Goal: Information Seeking & Learning: Learn about a topic

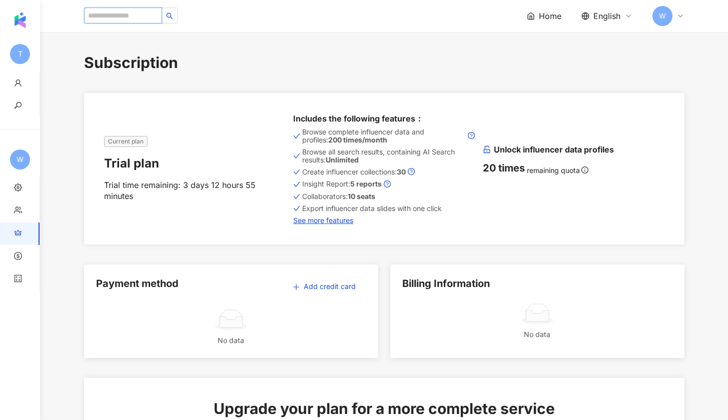
click at [146, 14] on input "search" at bounding box center [123, 16] width 78 height 16
paste input "*******"
type input "*******"
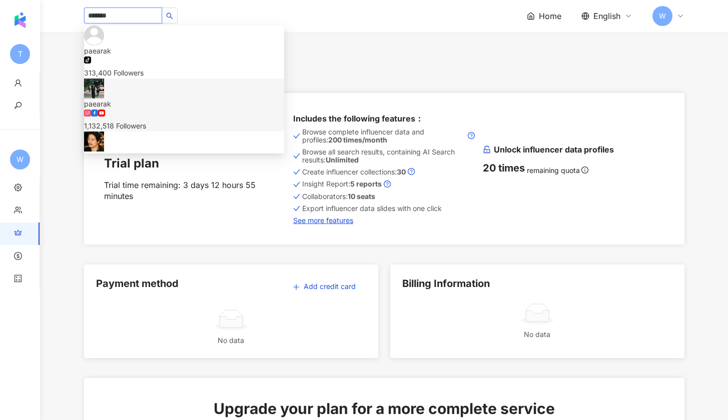
click at [193, 99] on div "paearak 1,132,518 Followers" at bounding box center [184, 115] width 200 height 33
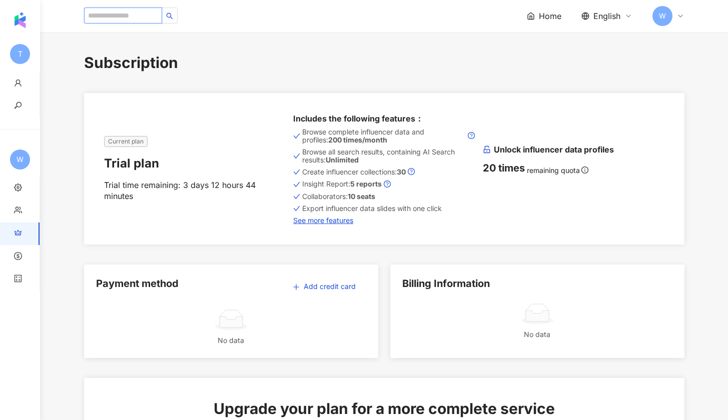
paste input "**********"
type input "**********"
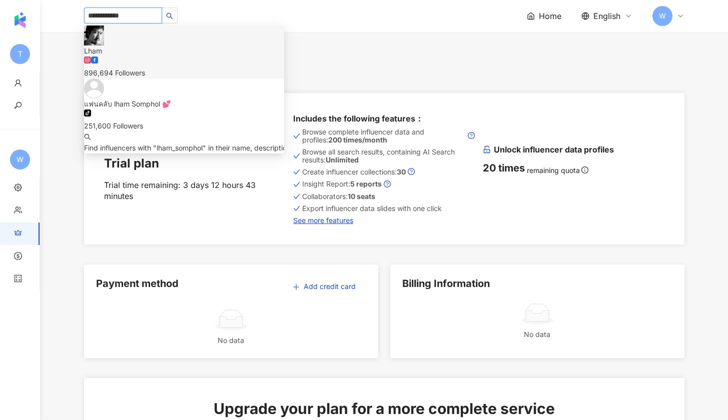
click at [104, 46] on img at bounding box center [94, 36] width 20 height 20
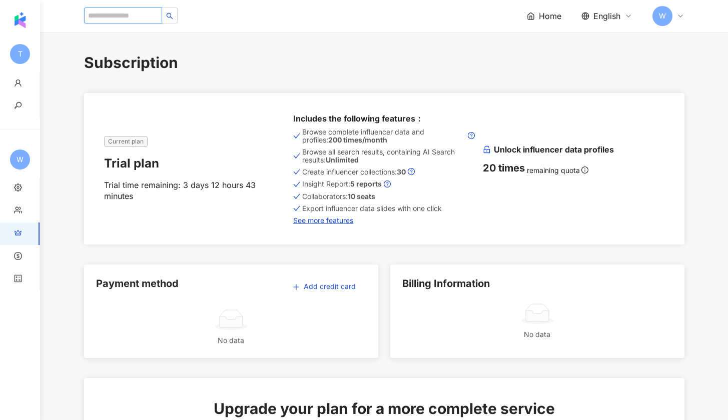
paste input "****"
type input "****"
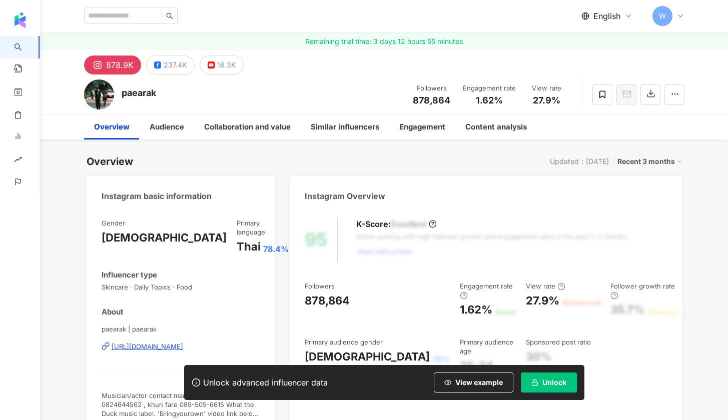
click at [557, 385] on span "Unlock" at bounding box center [554, 383] width 24 height 8
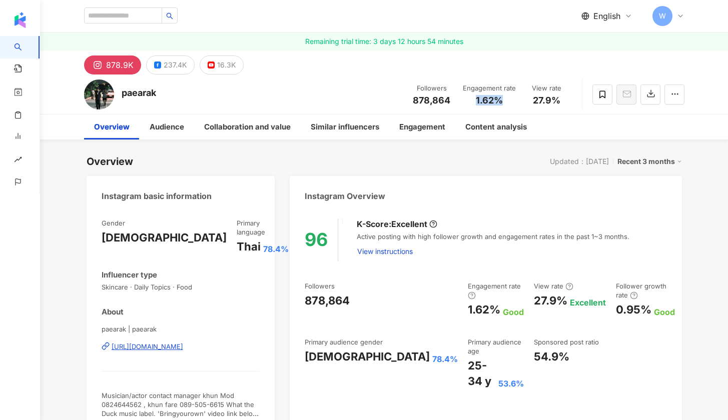
drag, startPoint x: 477, startPoint y: 99, endPoint x: 499, endPoint y: 99, distance: 22.0
click at [499, 99] on span "1.62%" at bounding box center [489, 101] width 27 height 10
copy span "1.62%"
drag, startPoint x: 529, startPoint y: 98, endPoint x: 558, endPoint y: 100, distance: 29.1
click at [558, 100] on div "27.9%" at bounding box center [547, 101] width 38 height 10
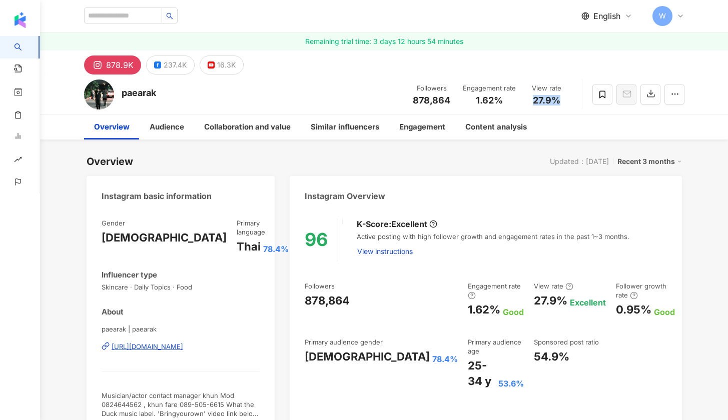
copy span "27.9%"
drag, startPoint x: 307, startPoint y: 349, endPoint x: 372, endPoint y: 349, distance: 65.0
click at [372, 349] on div "Female 78.4%" at bounding box center [381, 357] width 153 height 16
copy div "Female 78.4%"
drag, startPoint x: 399, startPoint y: 349, endPoint x: 472, endPoint y: 356, distance: 73.4
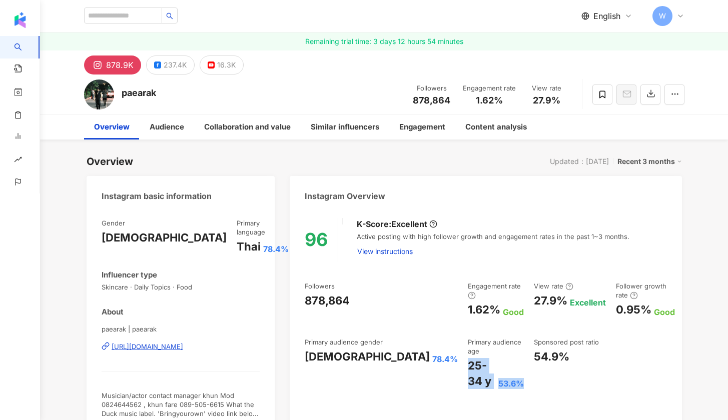
click at [472, 356] on div "96 K-Score : Excellent Active posting with high follower growth and engagement …" at bounding box center [486, 326] width 392 height 234
copy div "25-34 y 53.6%"
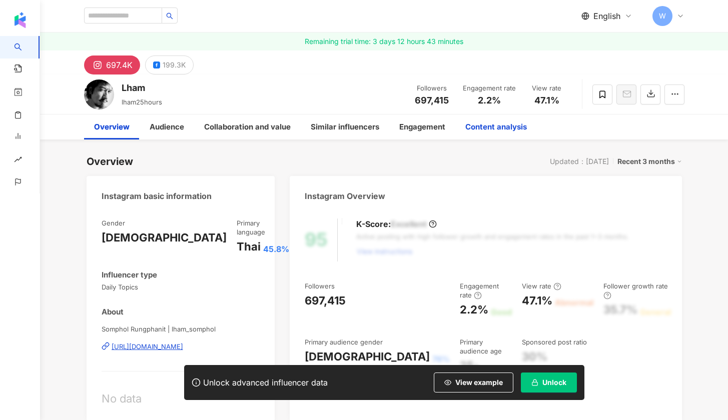
drag, startPoint x: 547, startPoint y: 381, endPoint x: 467, endPoint y: 126, distance: 267.3
click at [547, 381] on span "Unlock" at bounding box center [554, 383] width 24 height 8
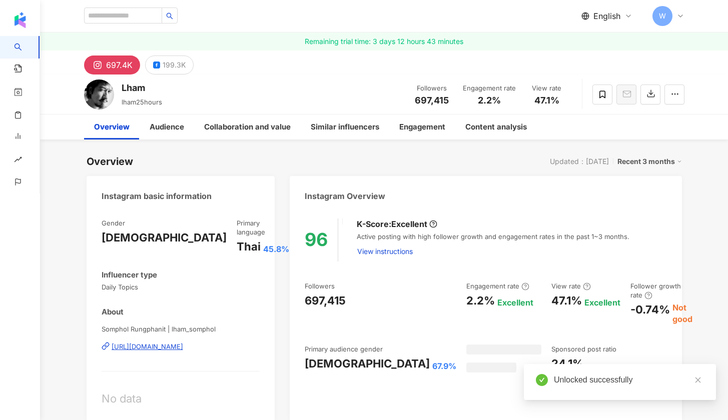
drag, startPoint x: 474, startPoint y: 97, endPoint x: 479, endPoint y: 101, distance: 6.1
click at [493, 98] on div "2.2%" at bounding box center [489, 101] width 53 height 10
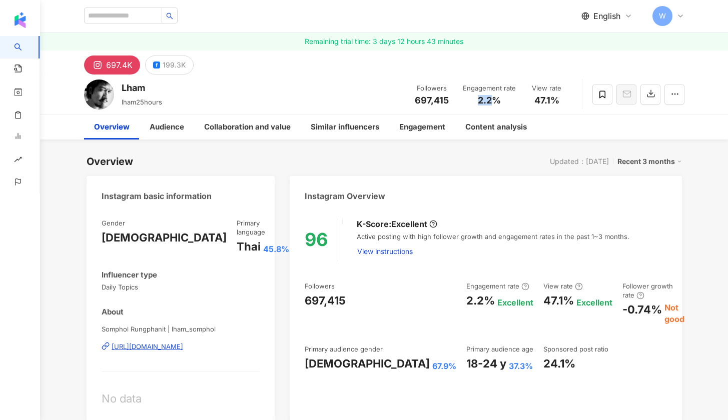
click at [485, 100] on span "2.2%" at bounding box center [489, 101] width 23 height 10
click at [478, 99] on span "2.2%" at bounding box center [489, 101] width 23 height 10
drag, startPoint x: 478, startPoint y: 99, endPoint x: 500, endPoint y: 101, distance: 22.6
click at [500, 101] on span "2.2%" at bounding box center [489, 101] width 23 height 10
copy span "2.2%"
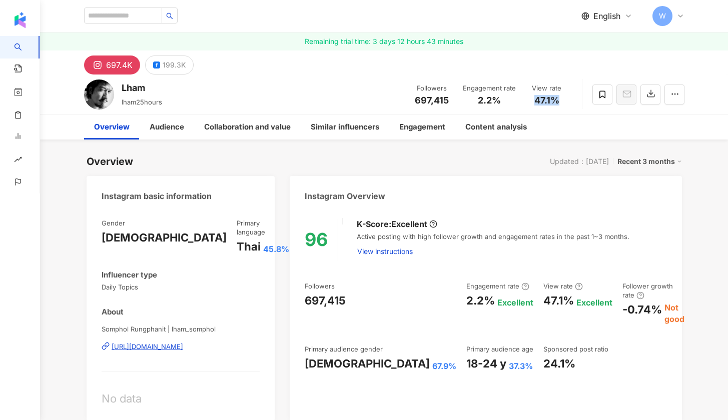
drag, startPoint x: 536, startPoint y: 98, endPoint x: 560, endPoint y: 98, distance: 24.5
click at [560, 98] on div "47.1%" at bounding box center [547, 101] width 38 height 10
copy span "47.1%"
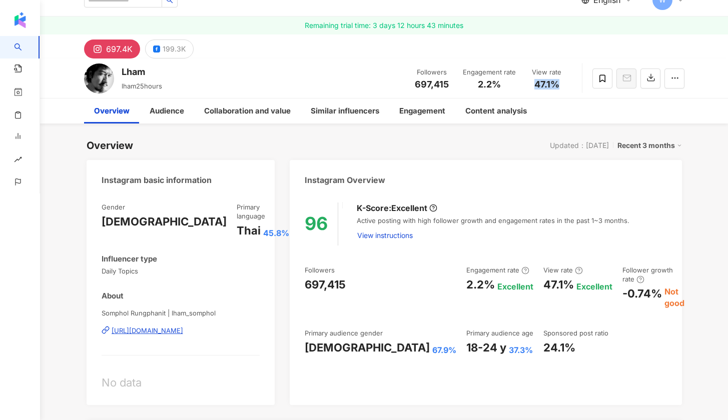
scroll to position [39, 0]
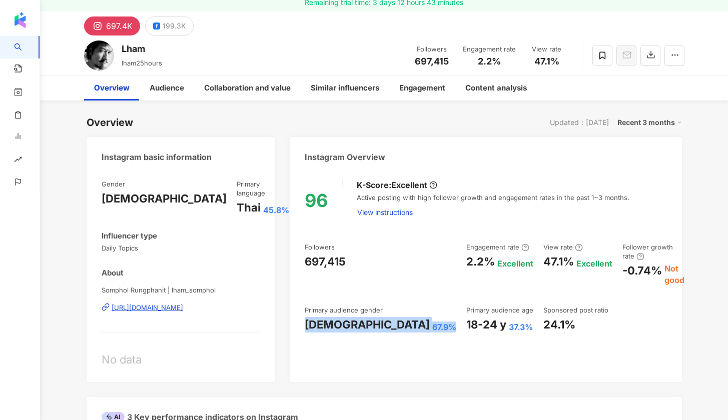
drag, startPoint x: 304, startPoint y: 305, endPoint x: 370, endPoint y: 305, distance: 66.0
click at [370, 305] on div "96 K-Score : Excellent Active posting with high follower growth and engagement …" at bounding box center [486, 276] width 392 height 213
copy div "Female 67.9%"
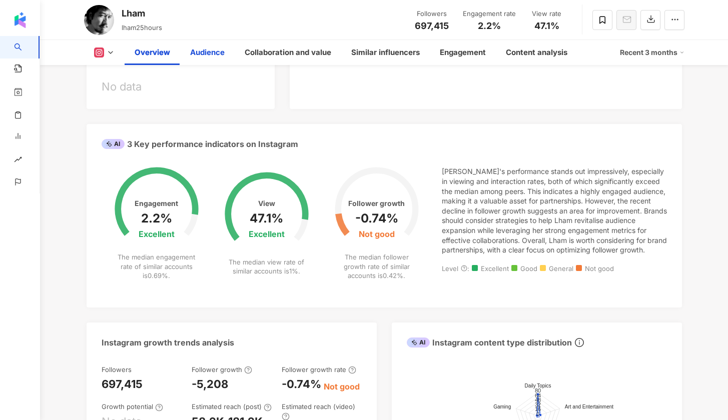
scroll to position [0, 0]
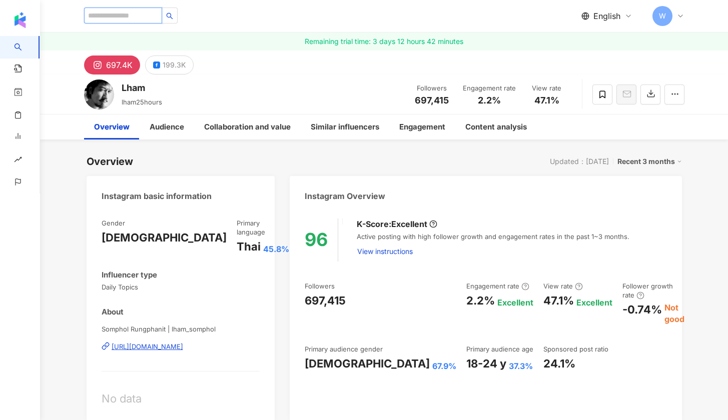
click at [150, 13] on input "search" at bounding box center [123, 16] width 78 height 16
paste input "**********"
type input "**********"
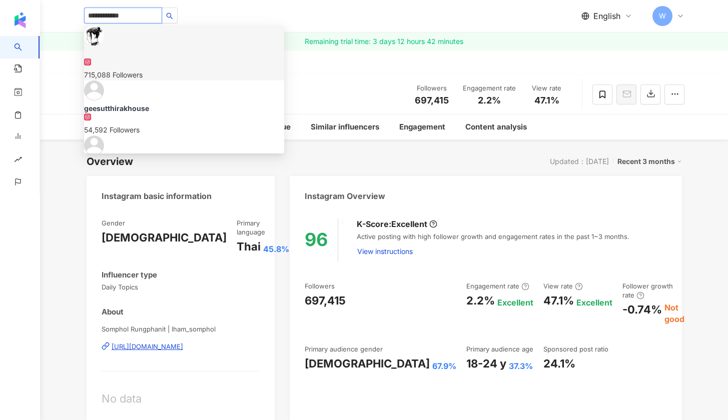
click at [202, 49] on div "715,088 Followers" at bounding box center [184, 65] width 200 height 32
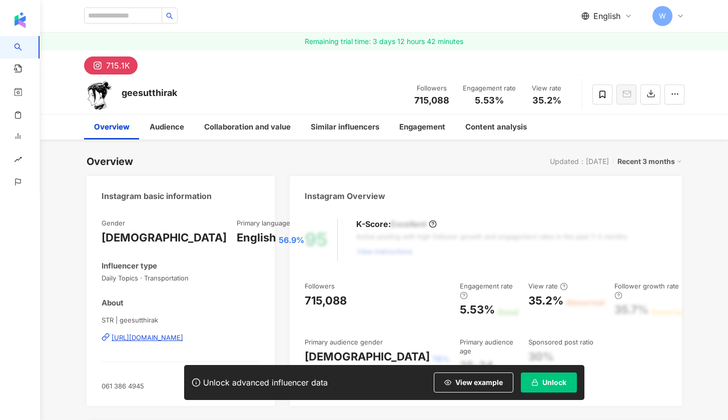
click at [557, 384] on span "Unlock" at bounding box center [554, 383] width 24 height 8
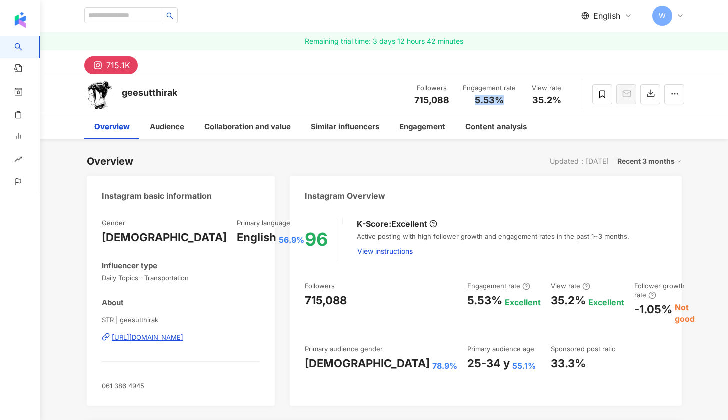
drag, startPoint x: 472, startPoint y: 99, endPoint x: 503, endPoint y: 99, distance: 31.0
click at [503, 99] on div "5.53%" at bounding box center [489, 101] width 53 height 10
copy span "5.53%"
drag, startPoint x: 531, startPoint y: 98, endPoint x: 561, endPoint y: 98, distance: 30.0
click at [561, 98] on div "35.2%" at bounding box center [547, 101] width 38 height 10
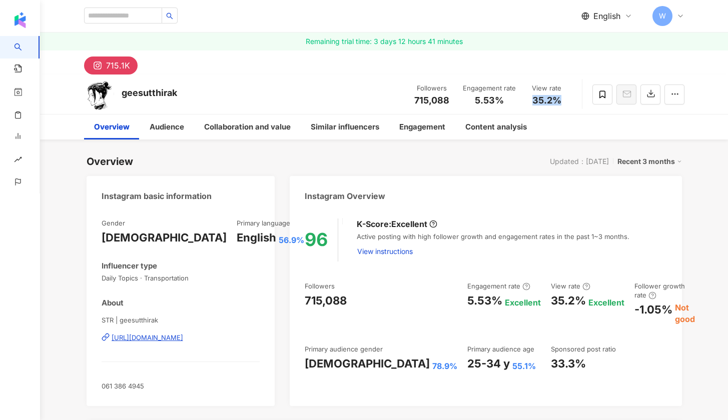
copy span "35.2%"
drag, startPoint x: 305, startPoint y: 345, endPoint x: 376, endPoint y: 348, distance: 71.1
click at [376, 356] on div "Female 78.9%" at bounding box center [381, 364] width 153 height 16
copy div "Female 78.9%"
drag, startPoint x: 397, startPoint y: 347, endPoint x: 468, endPoint y: 347, distance: 70.5
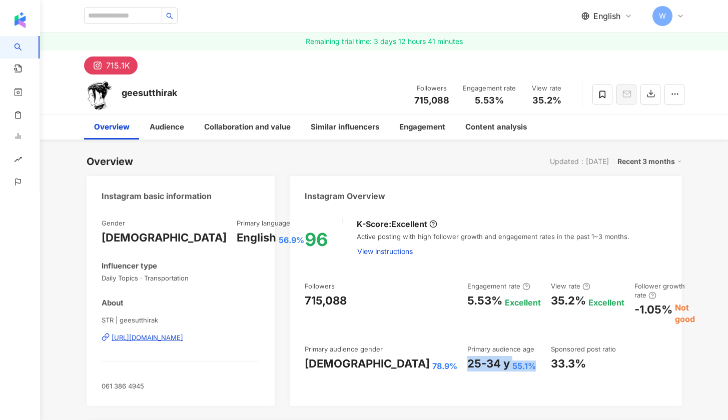
click at [468, 356] on div "25-34 y 55.1%" at bounding box center [504, 364] width 74 height 16
copy div "25-34 y 55.1%"
click at [153, 9] on input "search" at bounding box center [123, 16] width 78 height 16
paste input "**********"
type input "**********"
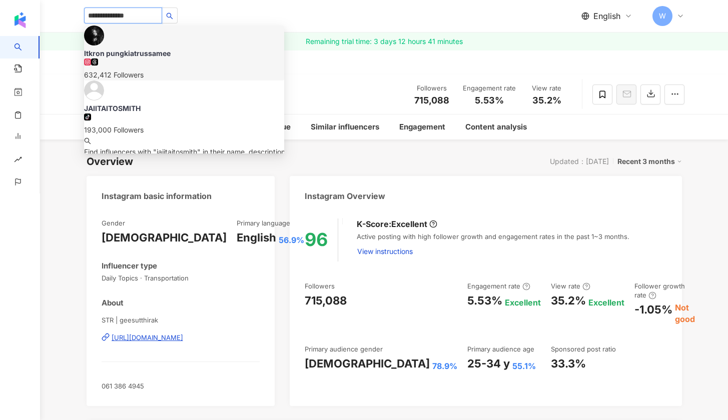
click at [183, 49] on div "Itkron pungkiatrussamee" at bounding box center [184, 54] width 200 height 10
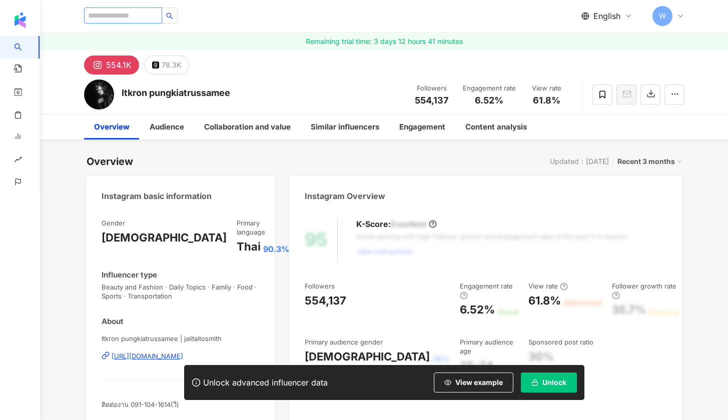
click at [123, 19] on input "search" at bounding box center [123, 16] width 78 height 16
paste input "**********"
type input "**********"
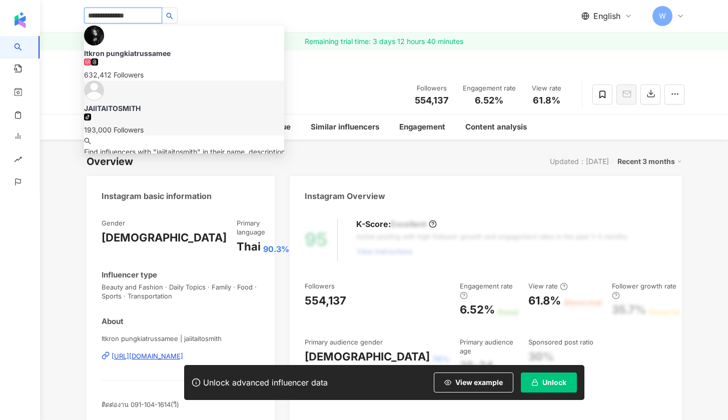
click at [187, 114] on div "tiktok-icon 193,000 Followers" at bounding box center [184, 125] width 200 height 22
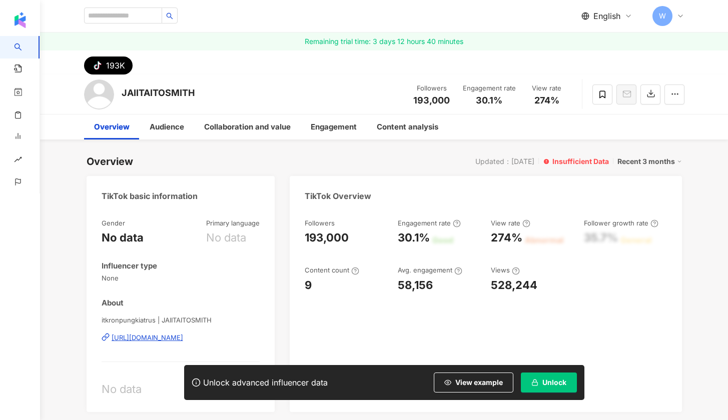
click at [565, 385] on span "Unlock" at bounding box center [554, 383] width 24 height 8
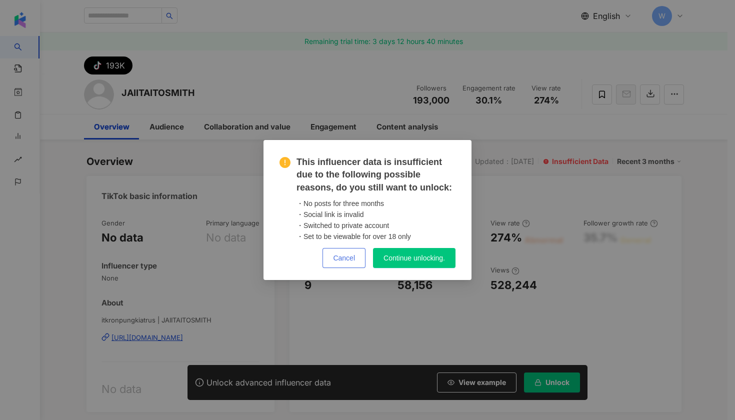
click at [347, 255] on span "Cancel" at bounding box center [344, 258] width 22 height 8
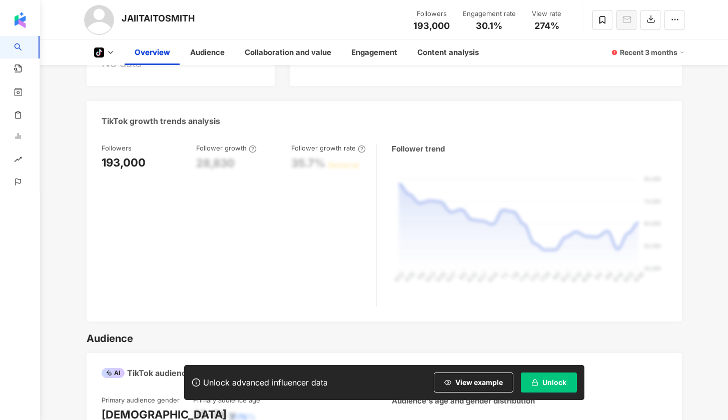
scroll to position [521, 0]
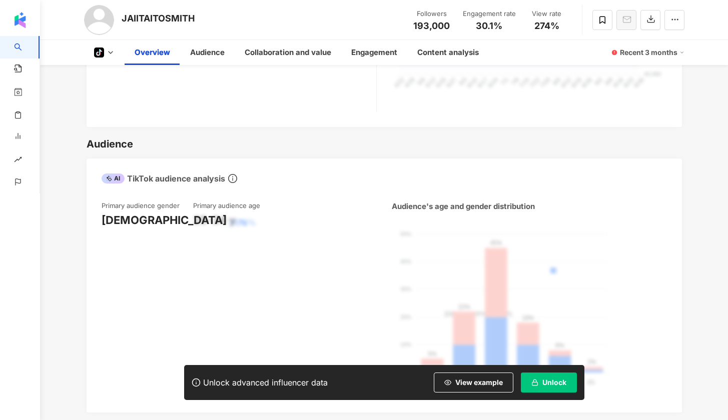
click at [561, 379] on span "Unlock" at bounding box center [554, 383] width 24 height 8
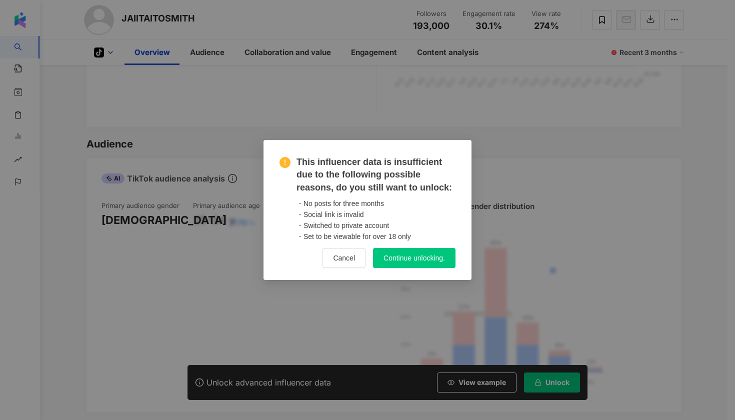
click at [399, 263] on button "Continue unlocking." at bounding box center [414, 258] width 83 height 20
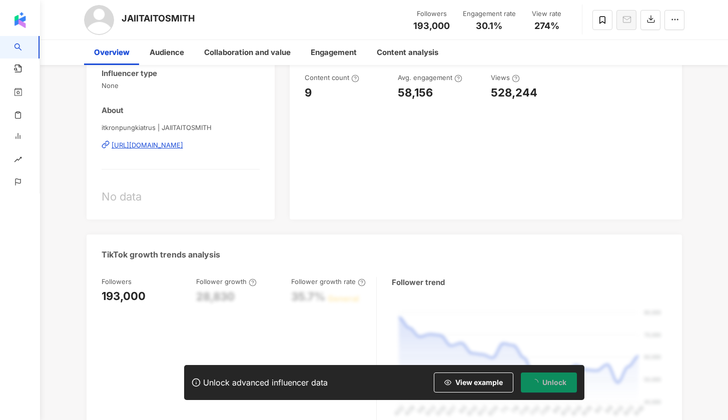
scroll to position [0, 0]
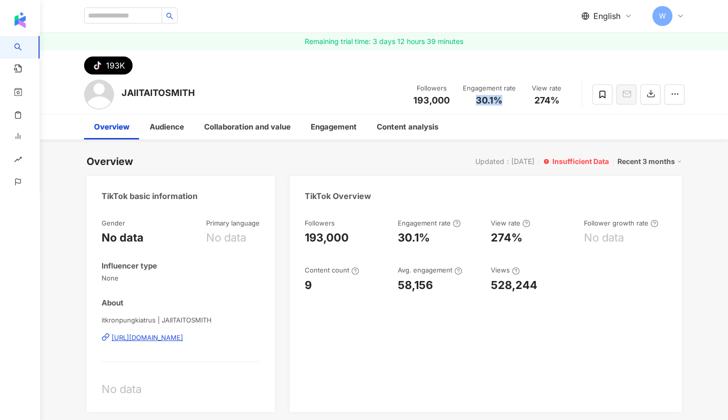
drag, startPoint x: 477, startPoint y: 99, endPoint x: 504, endPoint y: 99, distance: 27.0
click at [504, 99] on div "30.1%" at bounding box center [489, 101] width 53 height 10
copy span "30.1%"
drag, startPoint x: 533, startPoint y: 99, endPoint x: 580, endPoint y: 102, distance: 47.1
click at [580, 102] on div "JAIITAITOSMITH Followers 193,000 Engagement rate 30.1% View rate 274%" at bounding box center [384, 95] width 640 height 40
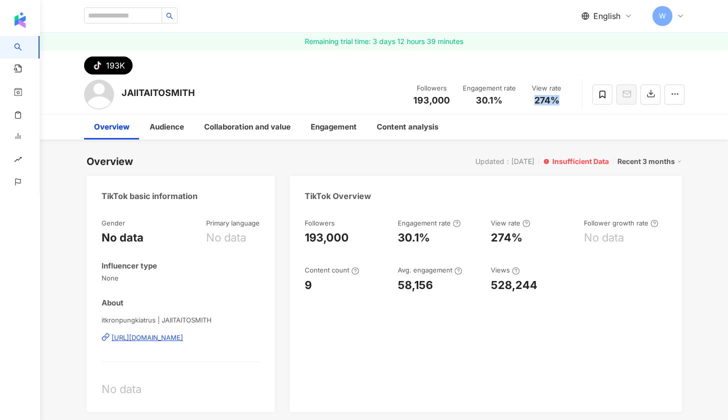
click at [552, 102] on span "274%" at bounding box center [546, 101] width 25 height 10
drag, startPoint x: 534, startPoint y: 100, endPoint x: 557, endPoint y: 100, distance: 23.0
click at [557, 100] on span "274%" at bounding box center [546, 101] width 25 height 10
copy span "274%"
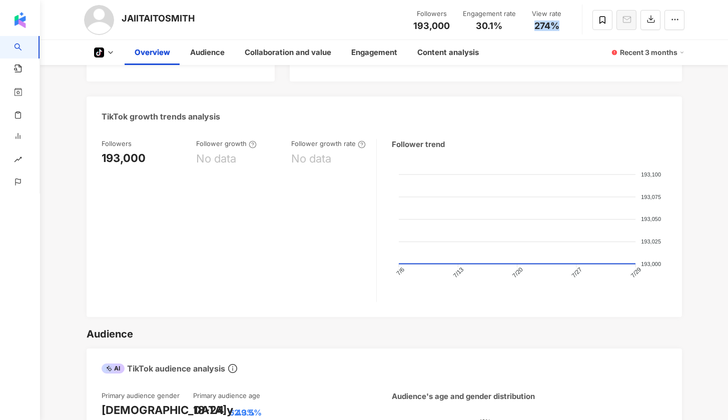
scroll to position [527, 0]
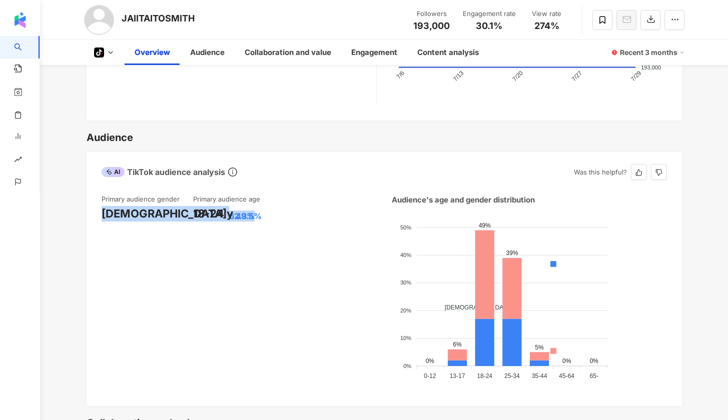
drag, startPoint x: 97, startPoint y: 213, endPoint x: 171, endPoint y: 212, distance: 74.0
click at [171, 212] on div "Primary audience gender Female 62.3% Primary audience age 18-24 y 49.5% Audienc…" at bounding box center [384, 296] width 595 height 222
copy div "Female 62.3%"
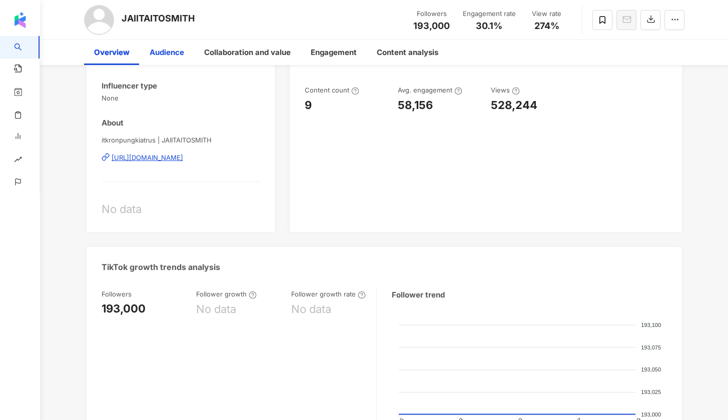
scroll to position [0, 0]
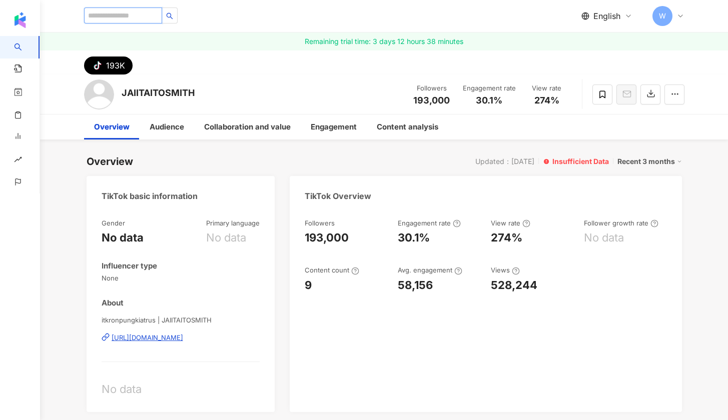
click at [153, 20] on input "search" at bounding box center [123, 16] width 78 height 16
paste input "**********"
type input "**********"
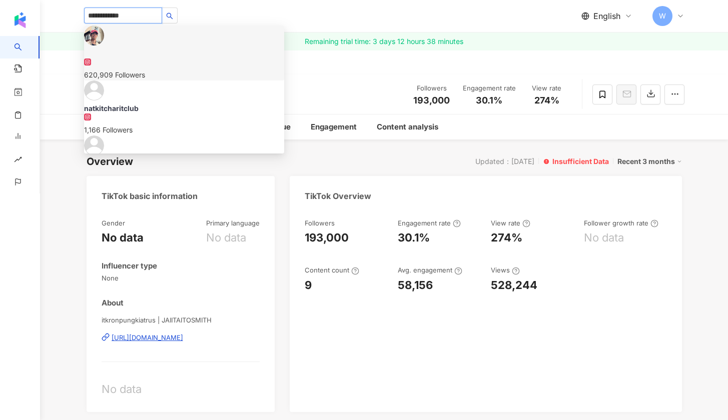
click at [104, 46] on img at bounding box center [94, 36] width 20 height 20
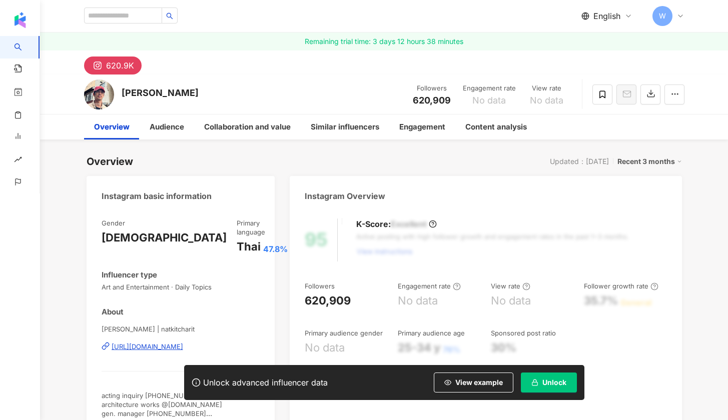
click at [549, 382] on span "Unlock" at bounding box center [554, 383] width 24 height 8
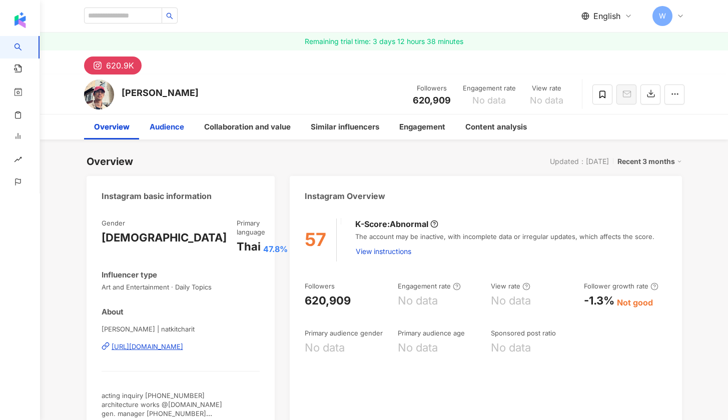
click at [168, 121] on div "Audience" at bounding box center [167, 127] width 35 height 12
click at [128, 18] on input "search" at bounding box center [123, 16] width 78 height 16
paste input "**********"
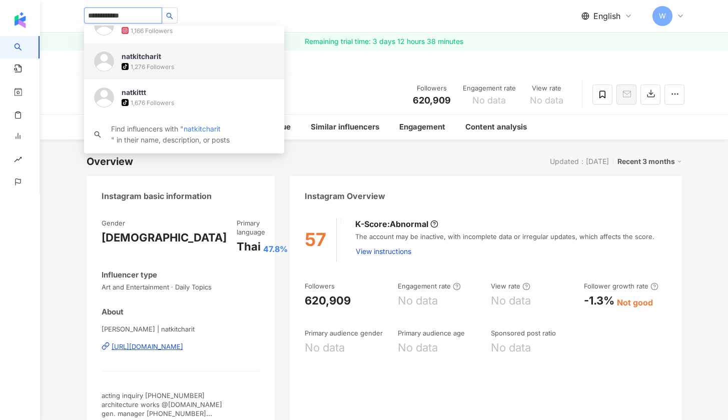
scroll to position [81, 0]
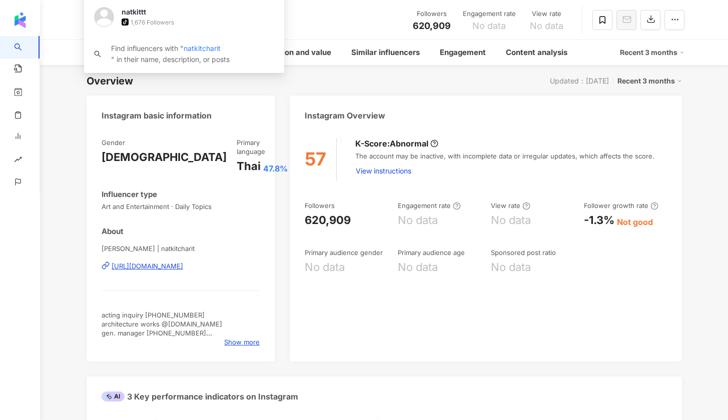
type input "**********"
click at [416, 78] on div "Overview Updated：[DATE] Recent 3 months" at bounding box center [384, 81] width 595 height 14
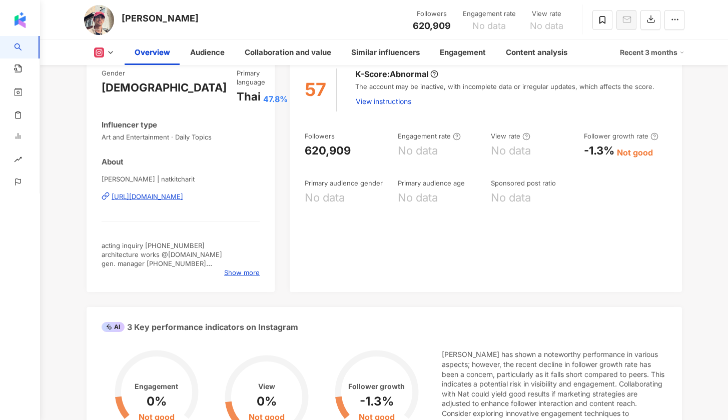
scroll to position [0, 0]
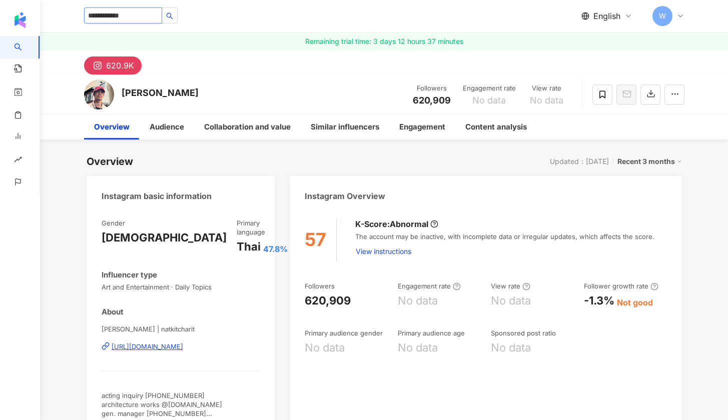
click at [153, 22] on input "**********" at bounding box center [123, 16] width 78 height 16
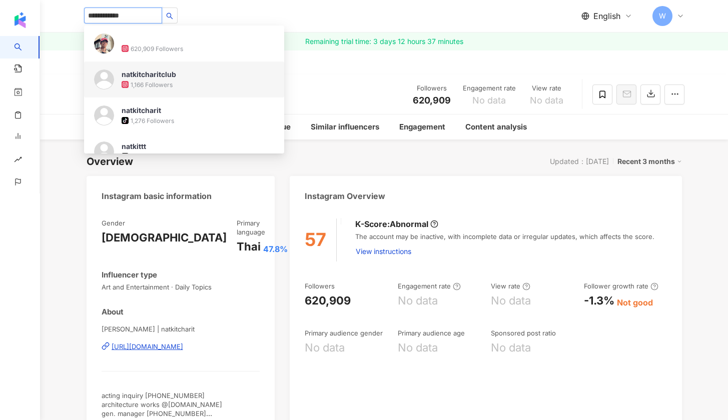
click at [172, 81] on div "1,166 Followers" at bounding box center [152, 85] width 42 height 9
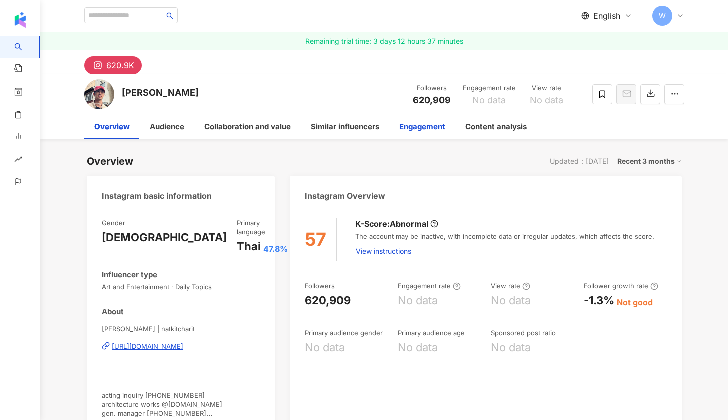
click at [427, 131] on div "Engagement" at bounding box center [422, 127] width 46 height 12
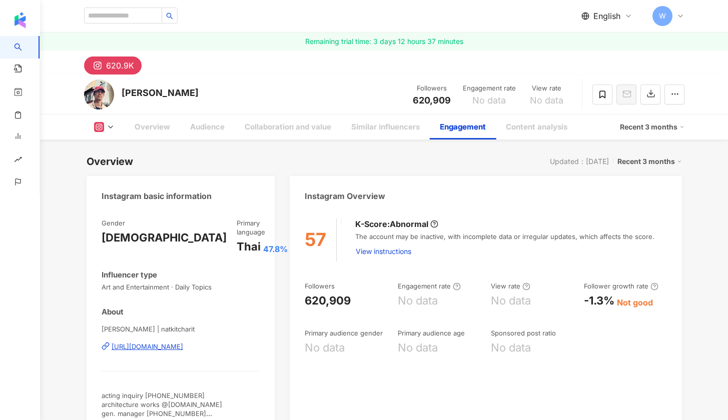
scroll to position [1889, 0]
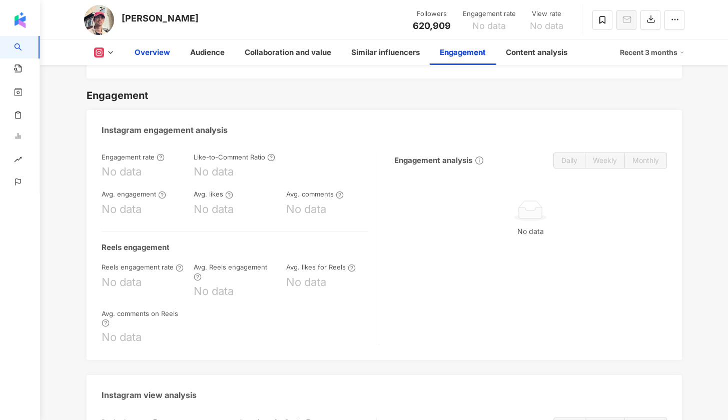
click at [153, 53] on div "Overview" at bounding box center [153, 53] width 36 height 12
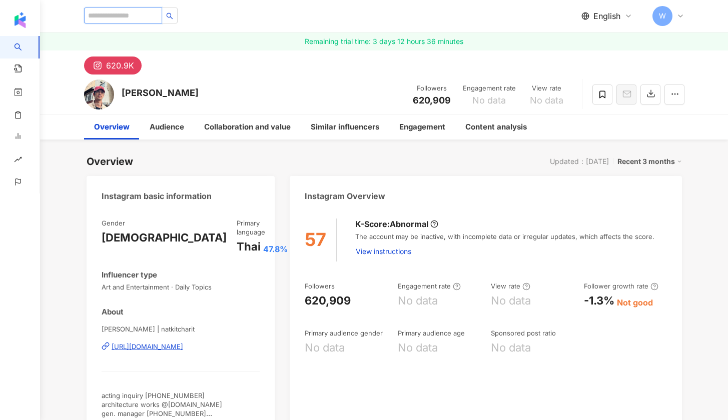
click at [137, 21] on input "search" at bounding box center [123, 16] width 78 height 16
paste input "**********"
type input "**********"
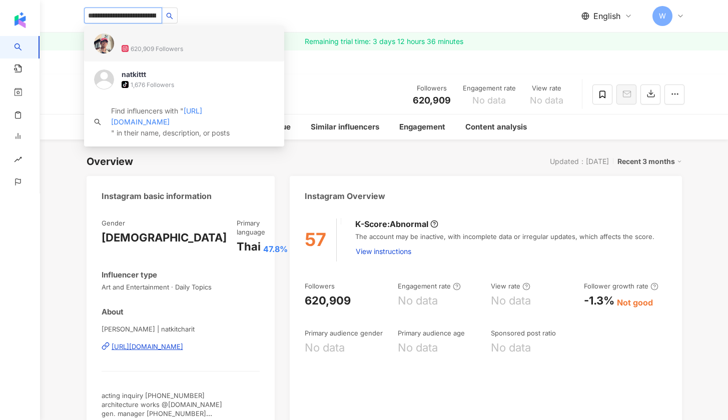
click at [201, 52] on div "620,909 Followers" at bounding box center [198, 49] width 153 height 10
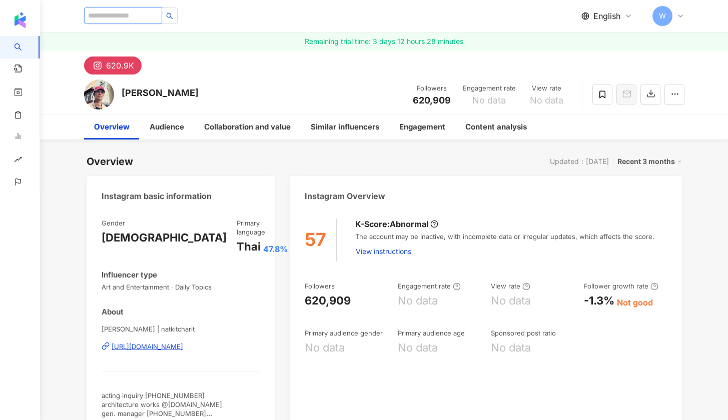
paste input "**********"
type input "**********"
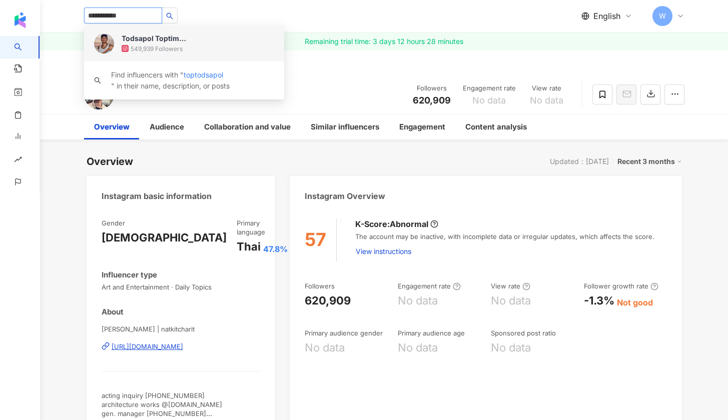
click at [197, 39] on div "Todsapol Toptim Maisuk 549,939 Followers" at bounding box center [198, 44] width 153 height 20
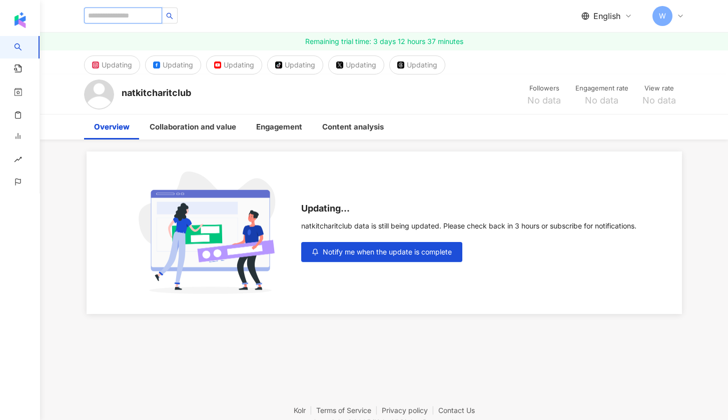
click at [149, 21] on input "search" at bounding box center [123, 16] width 78 height 16
paste input "**********"
type input "**********"
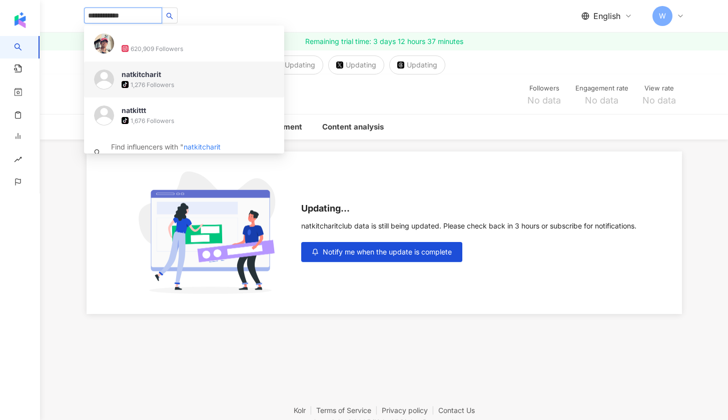
scroll to position [16, 0]
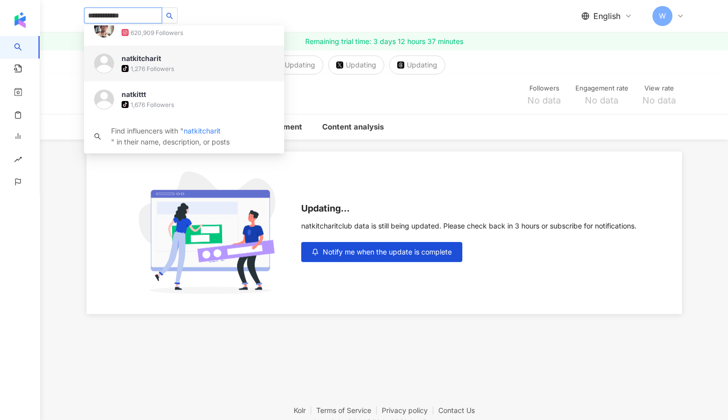
click at [239, 62] on div "natkitcharit tiktok-icon 1,276 Followers" at bounding box center [198, 64] width 153 height 20
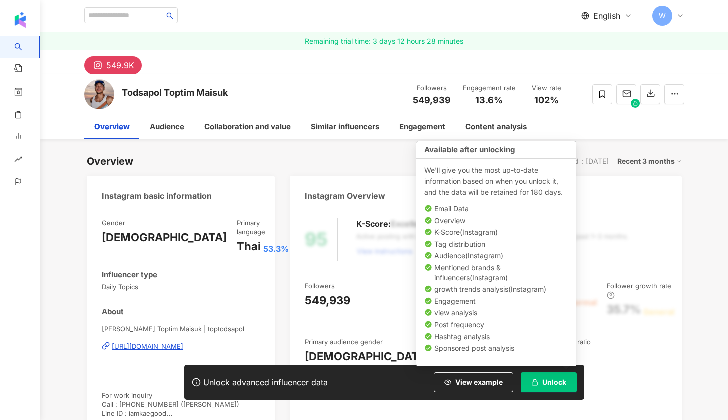
click at [565, 377] on button "Unlock" at bounding box center [549, 383] width 56 height 20
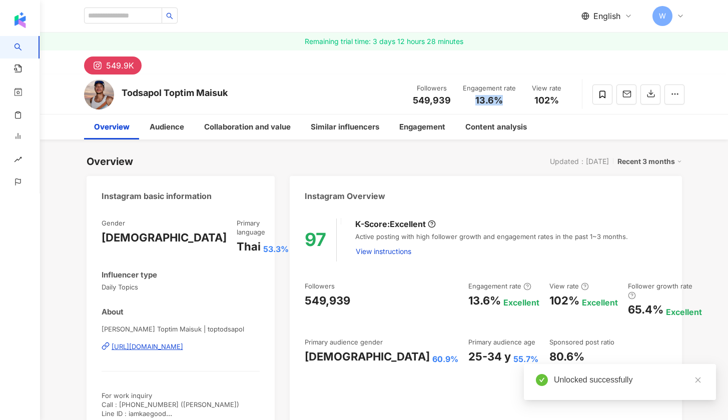
drag, startPoint x: 477, startPoint y: 99, endPoint x: 501, endPoint y: 102, distance: 24.7
click at [501, 102] on span "13.6%" at bounding box center [489, 101] width 28 height 10
drag, startPoint x: 537, startPoint y: 100, endPoint x: 554, endPoint y: 100, distance: 17.5
click at [554, 100] on span "102%" at bounding box center [546, 101] width 25 height 10
drag, startPoint x: 560, startPoint y: 100, endPoint x: 535, endPoint y: 100, distance: 24.5
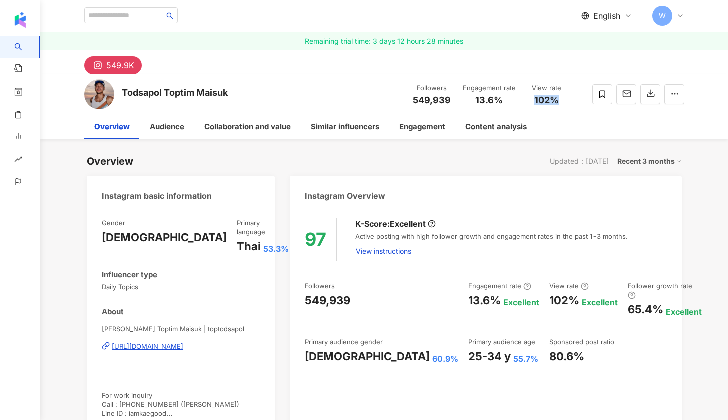
click at [535, 100] on div "102%" at bounding box center [547, 101] width 38 height 10
copy span "102%"
drag, startPoint x: 305, startPoint y: 347, endPoint x: 371, endPoint y: 348, distance: 65.5
click at [371, 349] on div "[DEMOGRAPHIC_DATA] 60.9%" at bounding box center [382, 357] width 154 height 16
copy div "[DEMOGRAPHIC_DATA] 60.9%"
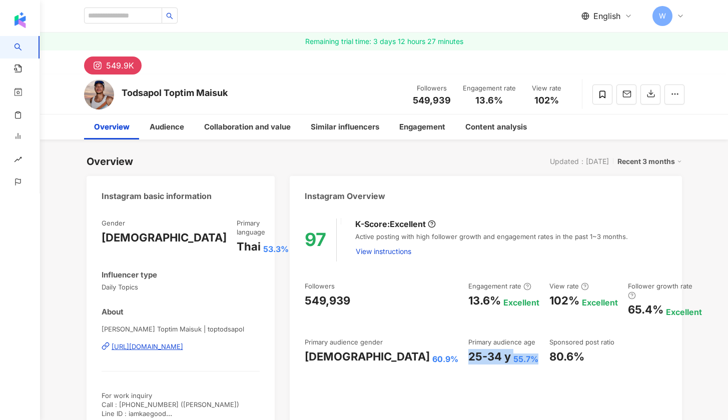
drag, startPoint x: 399, startPoint y: 348, endPoint x: 467, endPoint y: 347, distance: 68.0
click at [468, 349] on div "25-34 y 55.7%" at bounding box center [503, 357] width 71 height 16
copy div "25-34 y 55.7%"
